Goal: Check status

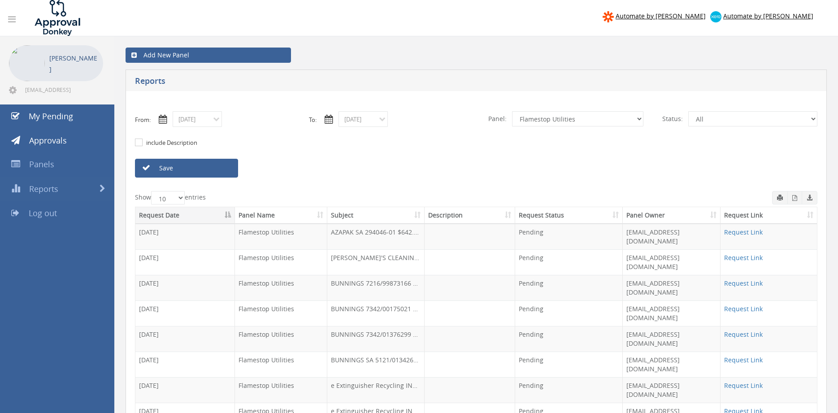
select select "number:9744"
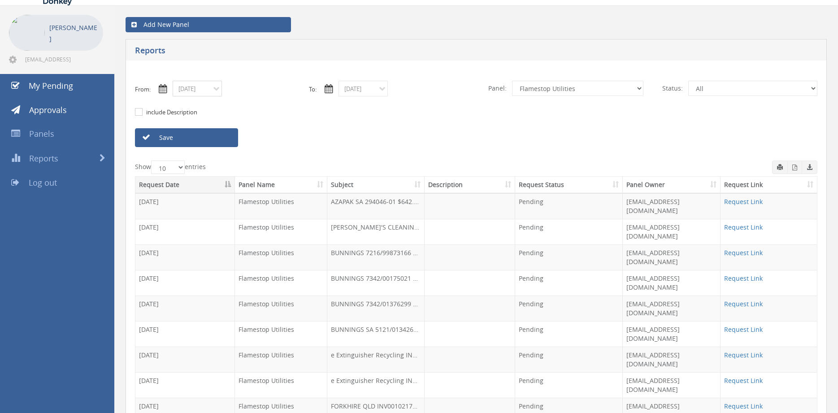
click at [198, 89] on input "[DATE]" at bounding box center [197, 89] width 49 height 16
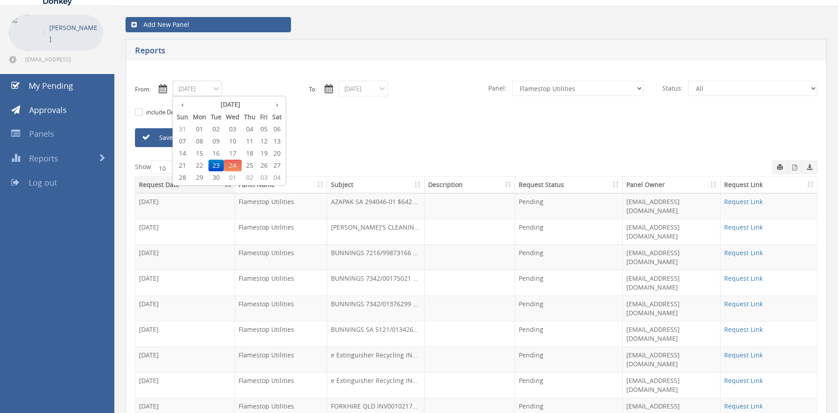
drag, startPoint x: 202, startPoint y: 153, endPoint x: 227, endPoint y: 150, distance: 25.8
click at [202, 152] on span "15" at bounding box center [200, 154] width 18 height 12
type input "[DATE]"
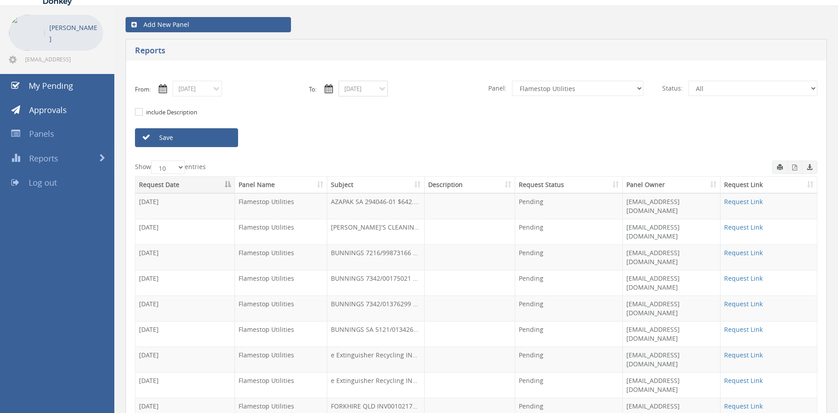
click at [356, 92] on input "[DATE]" at bounding box center [363, 89] width 49 height 16
click at [370, 152] on span "15" at bounding box center [365, 154] width 18 height 12
type input "[DATE]"
click option "Suppliers" at bounding box center [0, 0] width 0 height 0
click at [222, 140] on link "Save" at bounding box center [186, 137] width 103 height 19
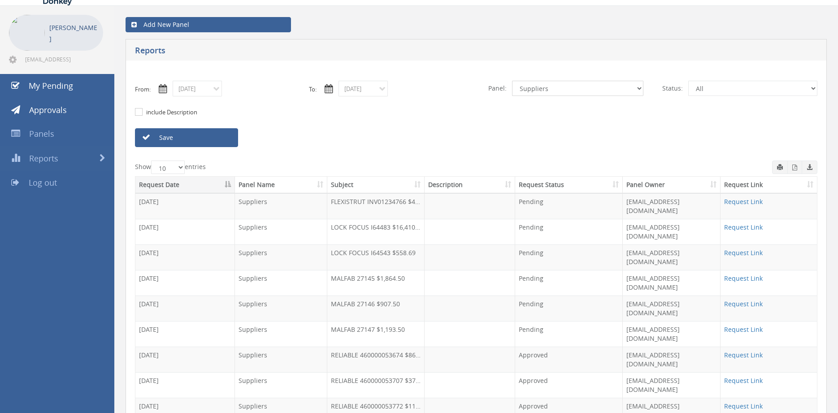
click at [512, 81] on select "All Alarm Credits RG - 3 NZ Utilities Cable and SAI Global NZ Alarms-1 NZ FX Pa…" at bounding box center [577, 88] width 131 height 15
select select "number:9739"
click option "Credit Requests - 2" at bounding box center [0, 0] width 0 height 0
click at [228, 142] on link "Save" at bounding box center [186, 137] width 103 height 19
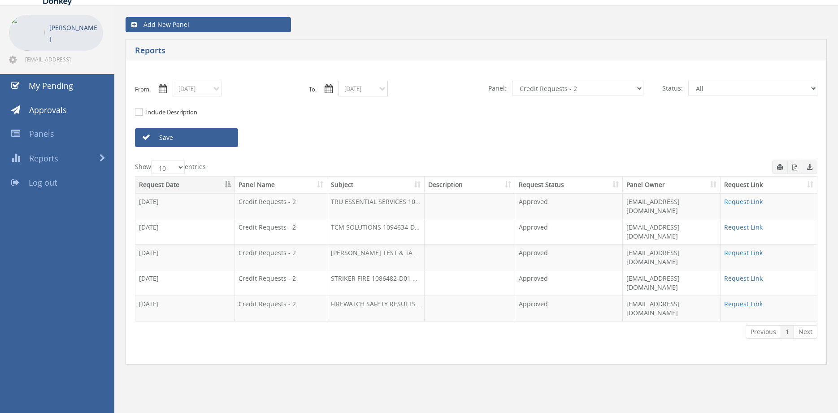
click at [372, 93] on input "[DATE]" at bounding box center [363, 89] width 49 height 16
click at [403, 165] on span "24" at bounding box center [399, 166] width 18 height 12
type input "[DATE]"
click at [205, 88] on input "[DATE]" at bounding box center [197, 89] width 49 height 16
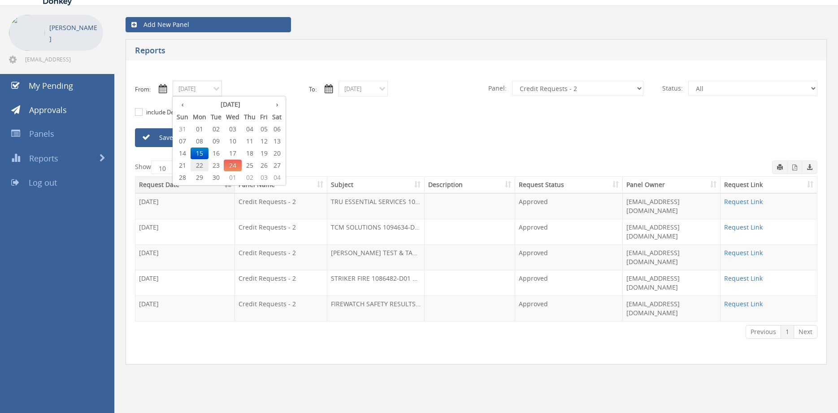
click at [199, 166] on span "22" at bounding box center [200, 166] width 18 height 12
type input "09/22/2025"
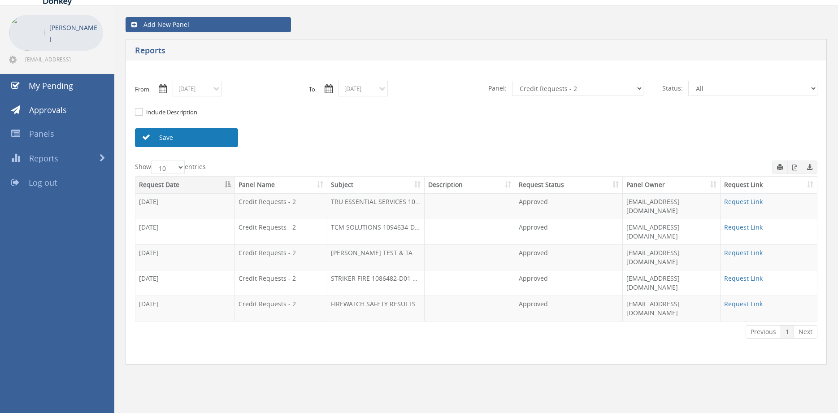
click at [196, 142] on link "Save" at bounding box center [186, 137] width 103 height 19
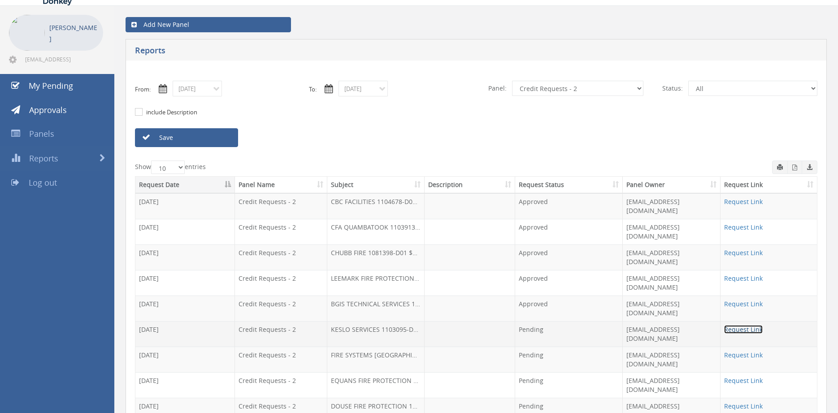
click at [731, 325] on link "Request Link" at bounding box center [743, 329] width 39 height 9
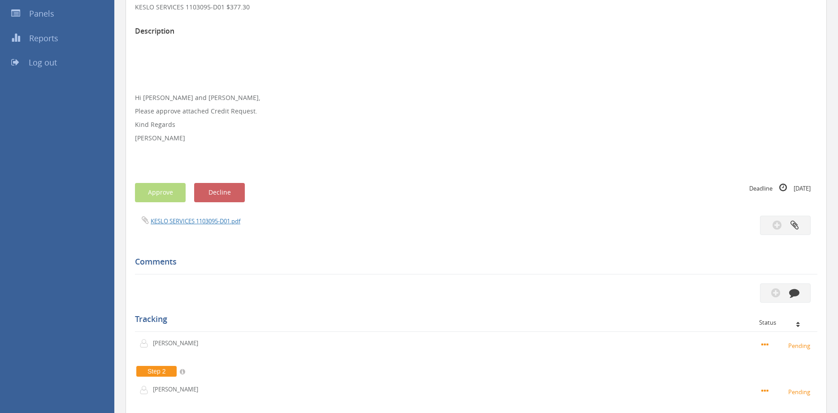
scroll to position [143, 0]
